Goal: Task Accomplishment & Management: Use online tool/utility

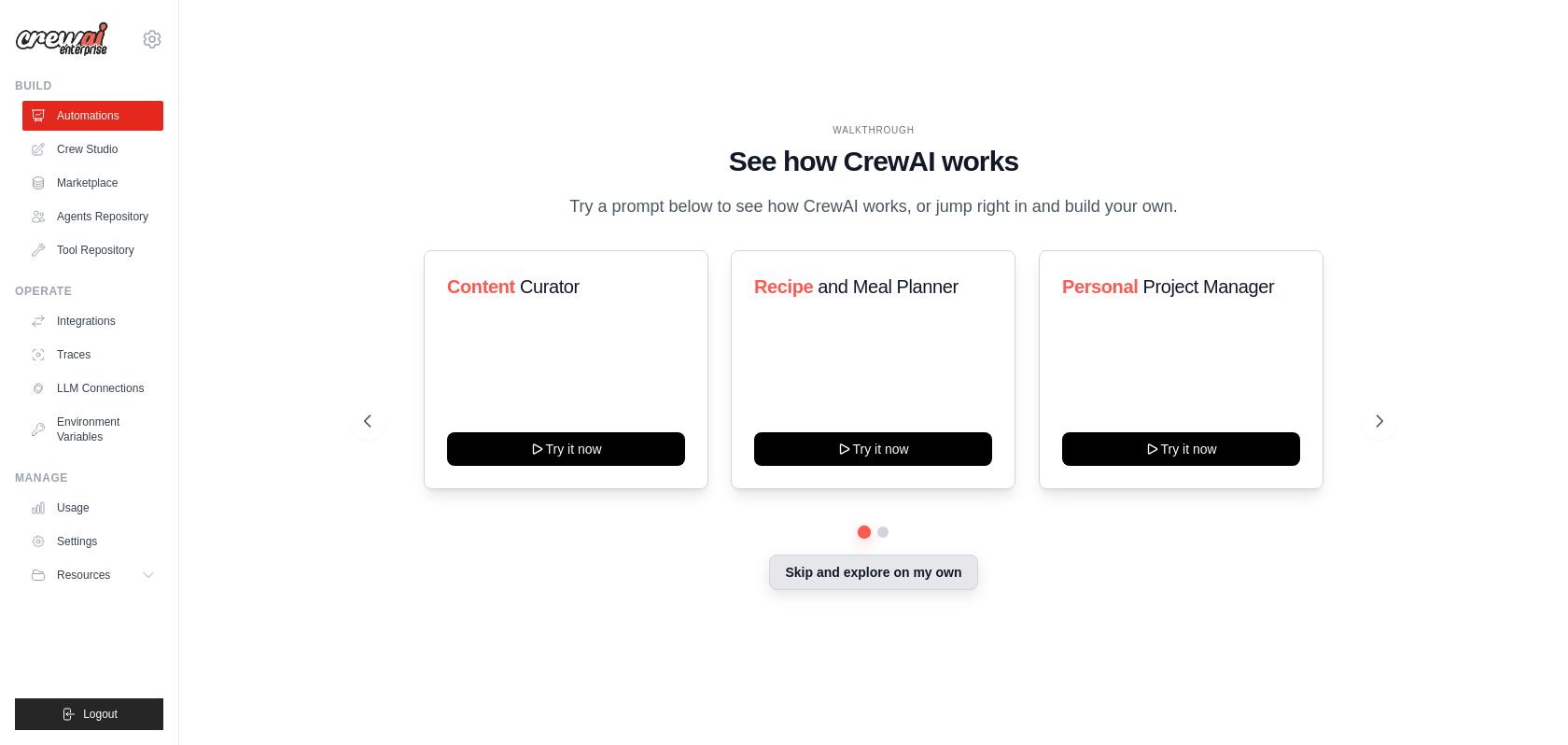
click at [861, 590] on button "Skip and explore on my own" at bounding box center [873, 572] width 208 height 36
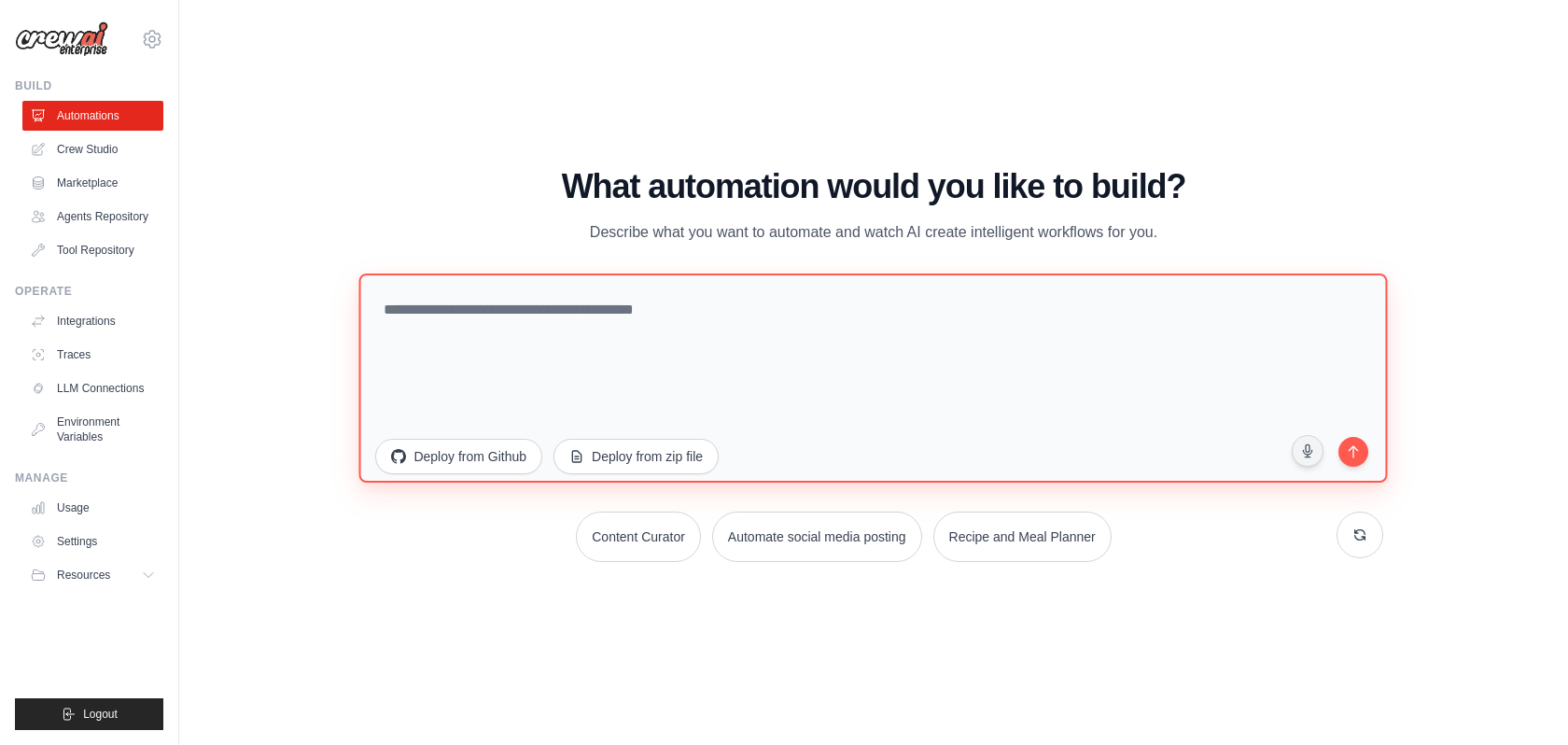
click at [671, 297] on textarea at bounding box center [873, 378] width 1028 height 209
click at [531, 360] on textarea at bounding box center [873, 378] width 1028 height 209
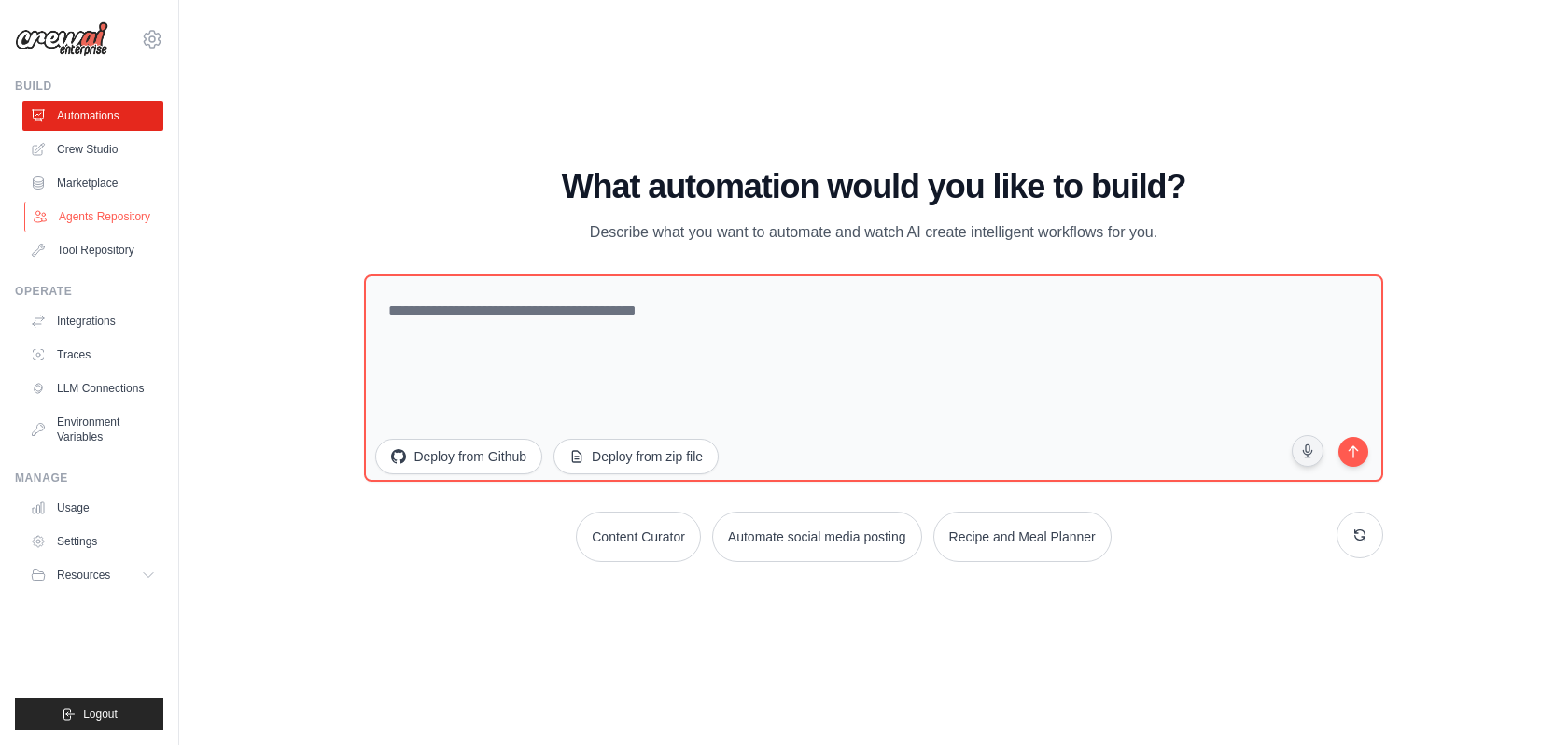
click at [122, 221] on link "Agents Repository" at bounding box center [95, 216] width 141 height 30
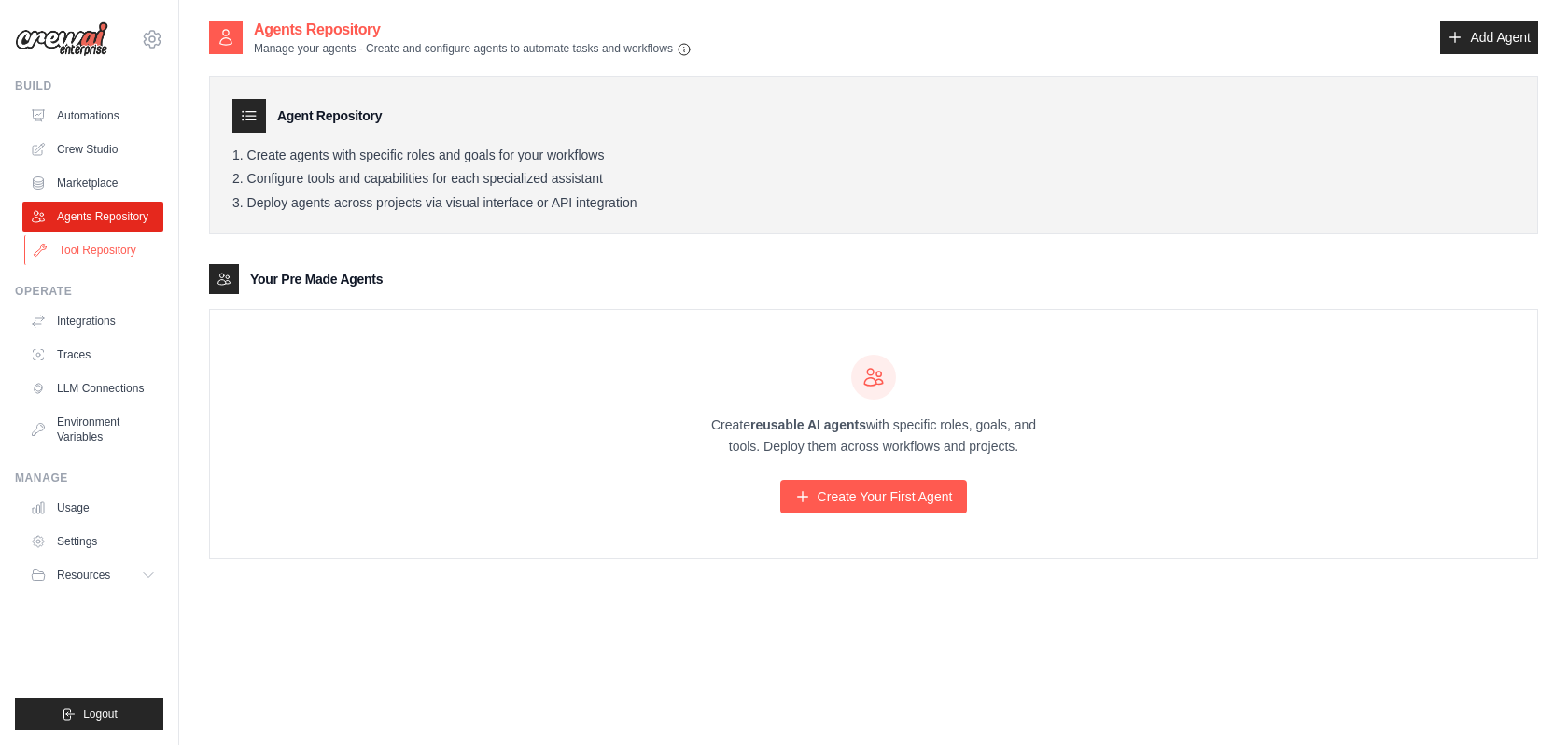
click at [128, 253] on link "Tool Repository" at bounding box center [95, 250] width 141 height 30
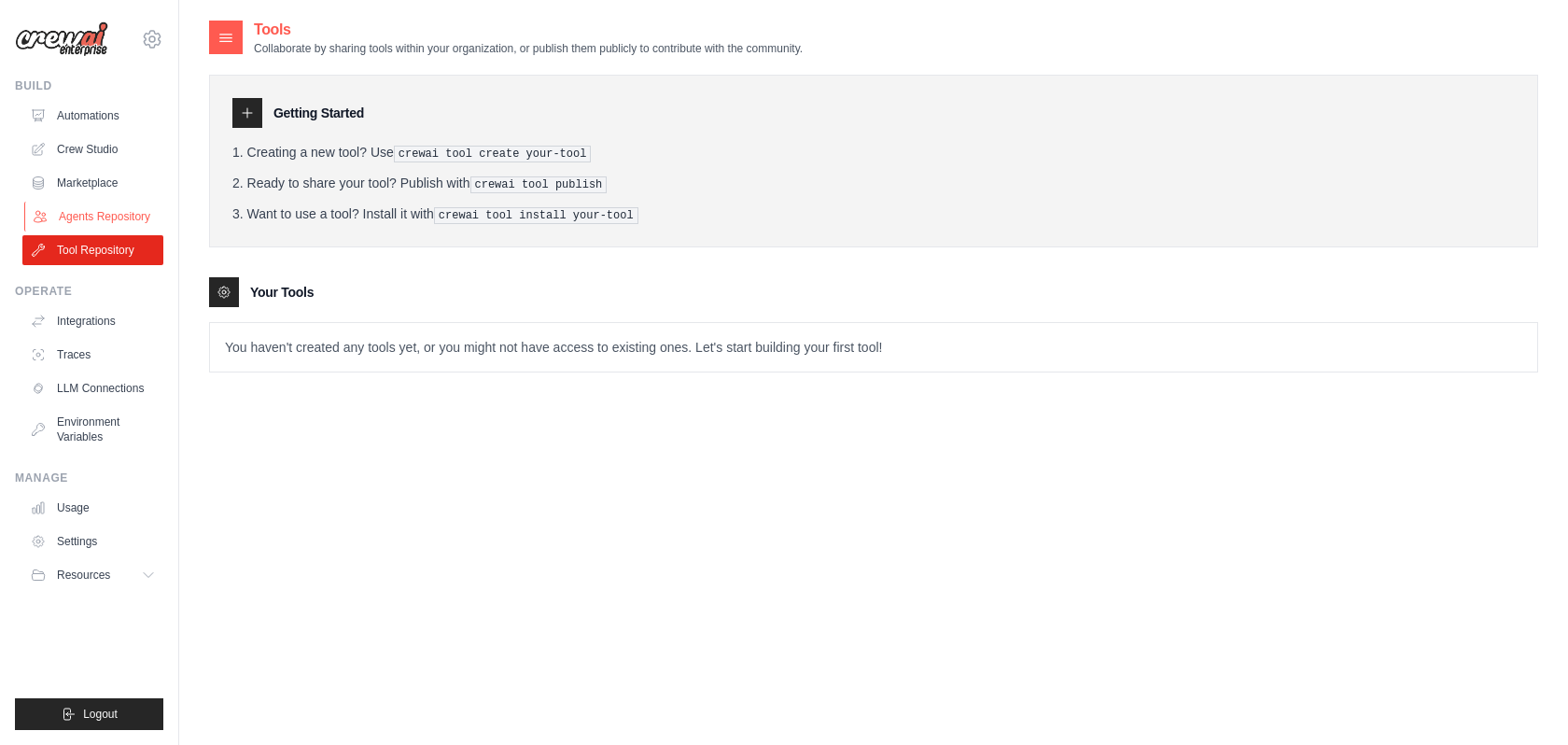
click at [107, 212] on link "Agents Repository" at bounding box center [95, 216] width 141 height 30
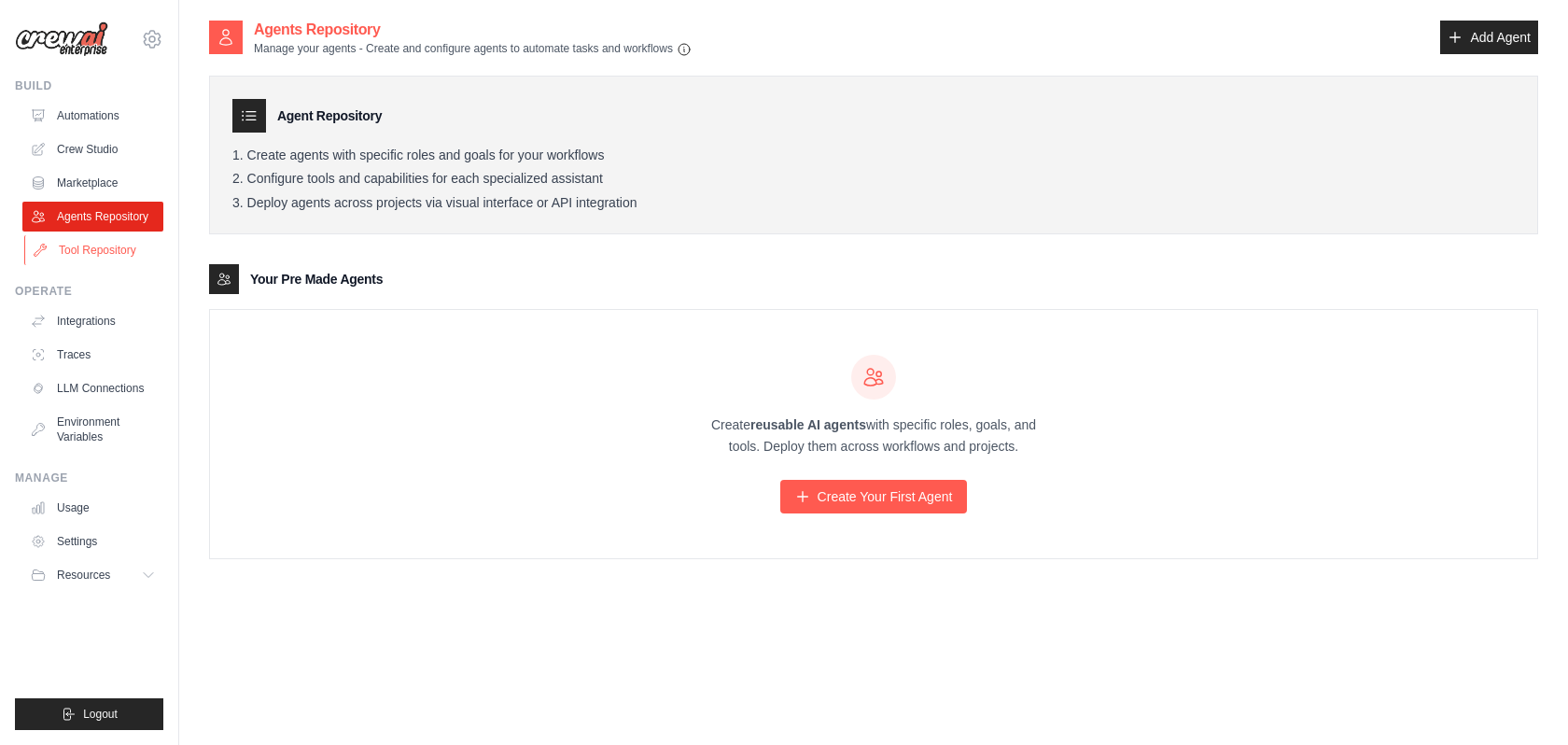
click at [116, 247] on link "Tool Repository" at bounding box center [95, 250] width 141 height 30
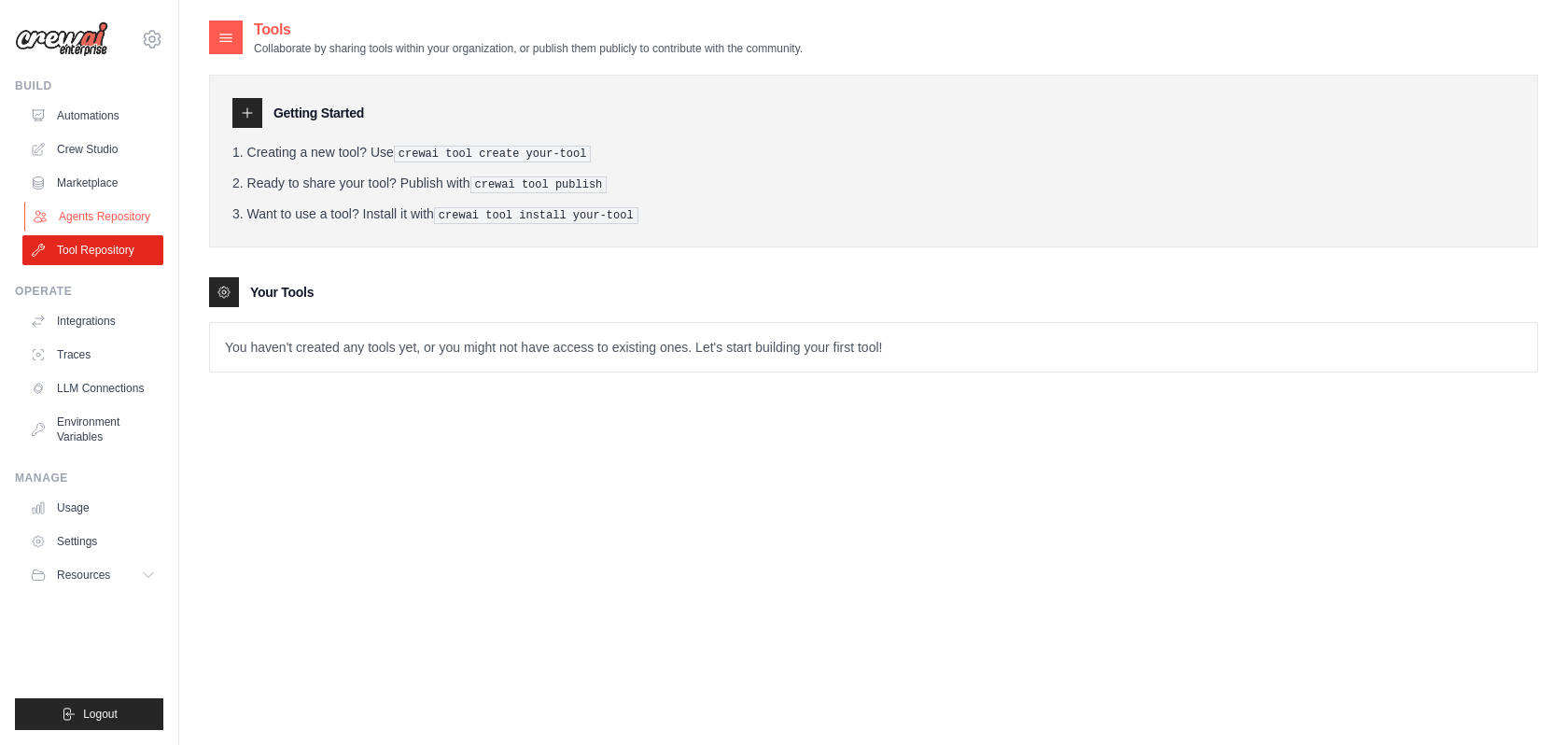
click at [85, 219] on link "Agents Repository" at bounding box center [95, 216] width 141 height 30
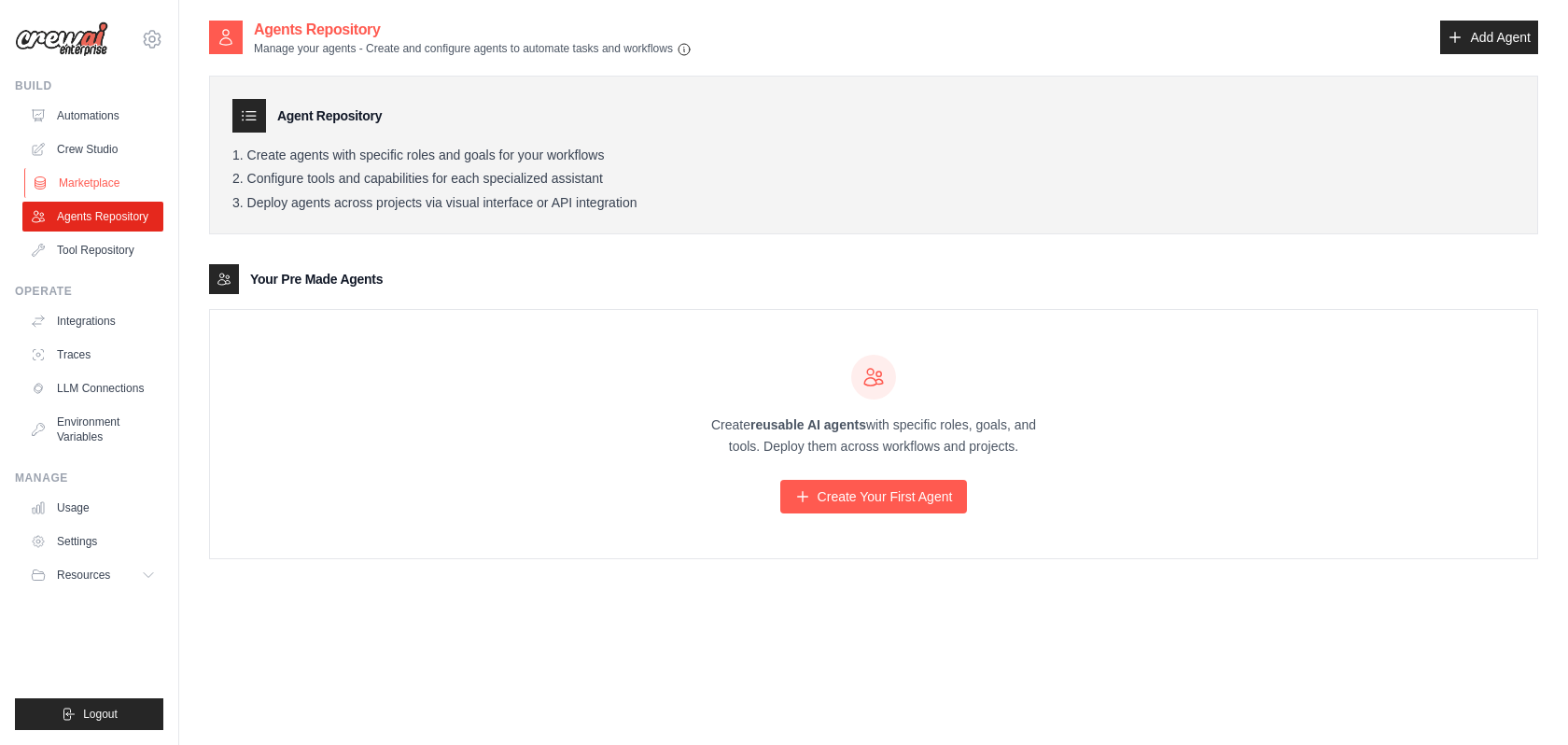
click at [98, 176] on link "Marketplace" at bounding box center [95, 183] width 141 height 30
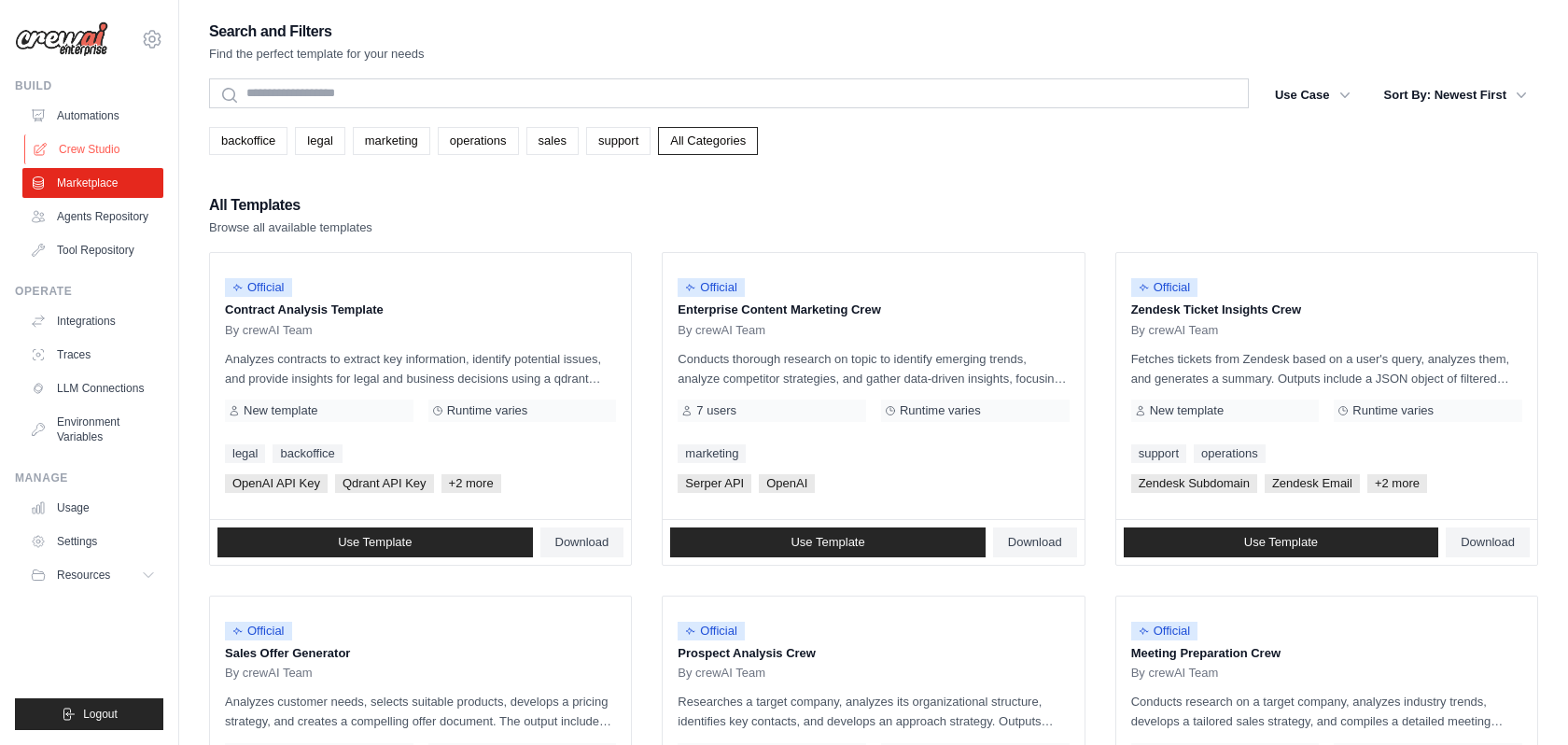
click at [90, 147] on link "Crew Studio" at bounding box center [95, 149] width 141 height 30
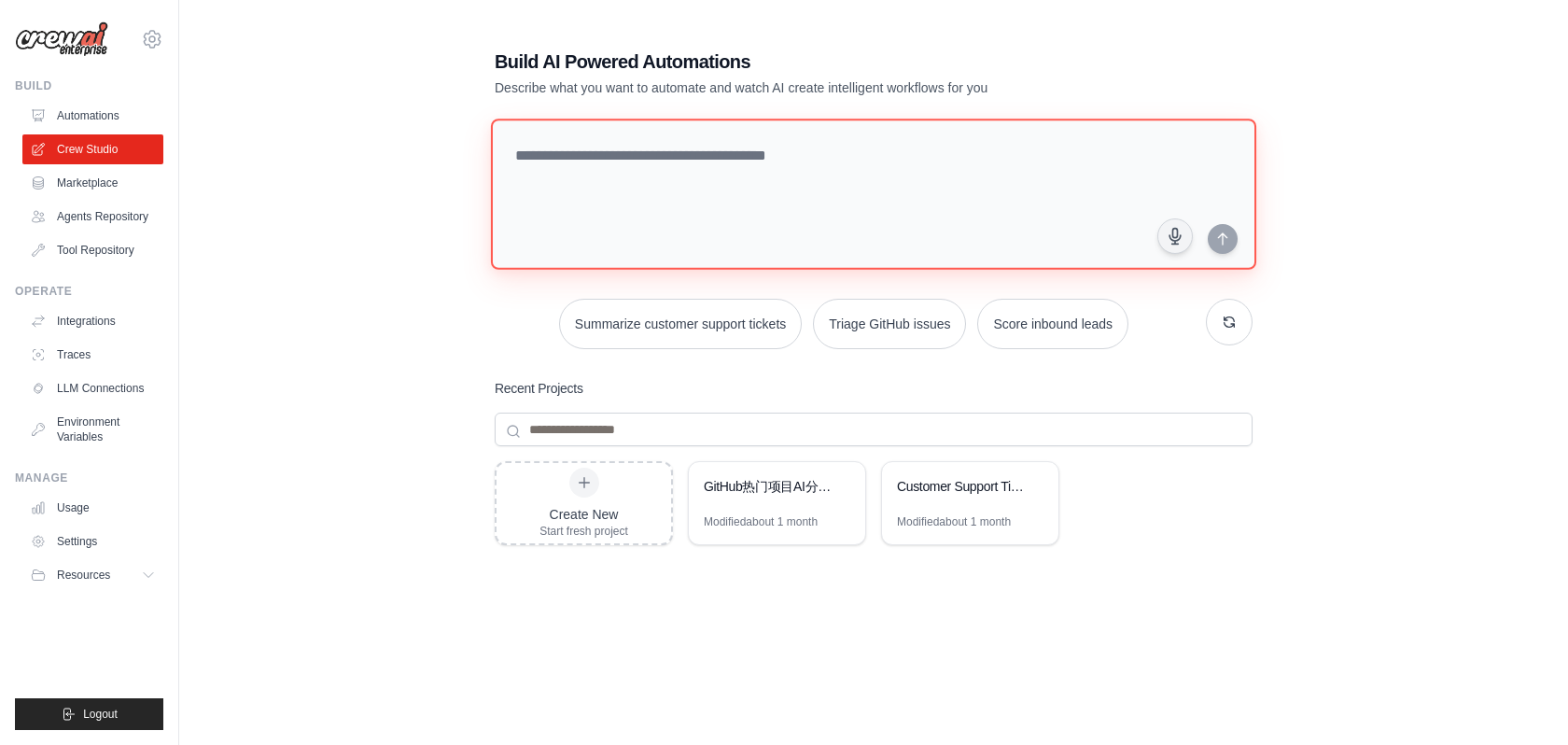
click at [627, 164] on textarea at bounding box center [873, 194] width 765 height 151
click at [606, 165] on textarea at bounding box center [873, 194] width 765 height 151
click at [551, 210] on textarea at bounding box center [873, 194] width 765 height 151
click at [766, 130] on textarea at bounding box center [873, 194] width 765 height 151
